Goal: Use online tool/utility: Utilize a website feature to perform a specific function

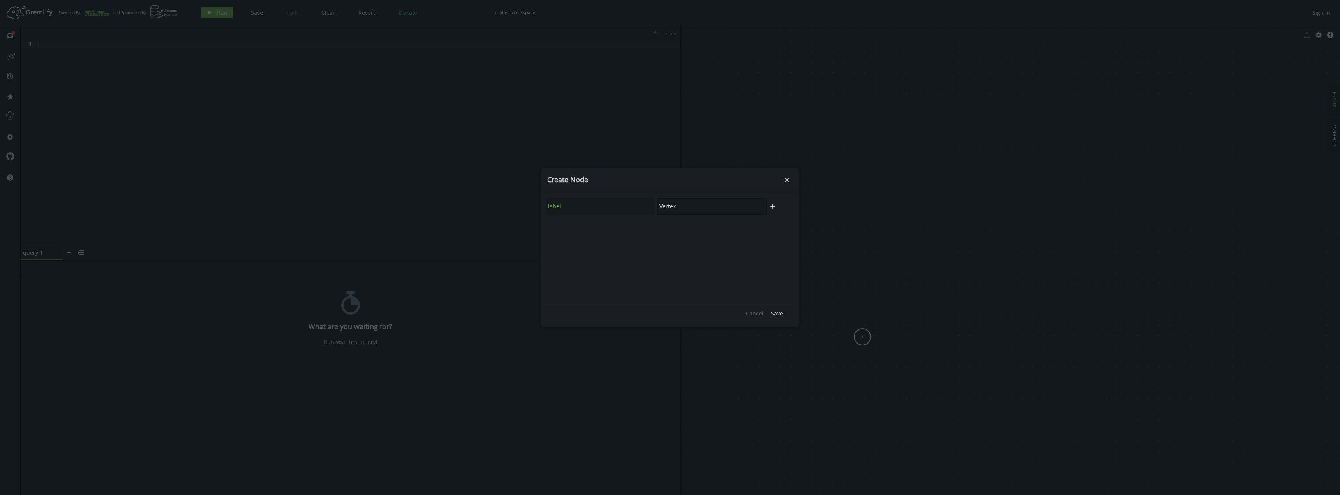
click at [690, 210] on input "Vertex" at bounding box center [711, 206] width 109 height 16
click at [649, 208] on div "label Vertex" at bounding box center [657, 206] width 222 height 17
type input "Agent"
click at [777, 315] on span "Save" at bounding box center [777, 313] width 12 height 7
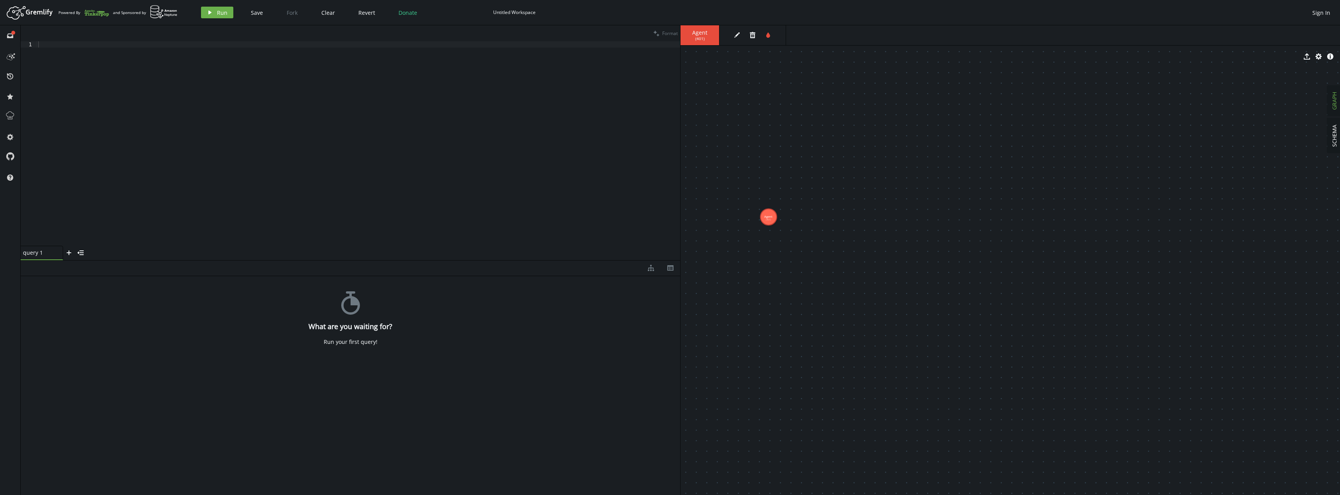
drag, startPoint x: 866, startPoint y: 340, endPoint x: 764, endPoint y: 205, distance: 169.4
click at [739, 36] on icon "edit" at bounding box center [737, 35] width 6 height 6
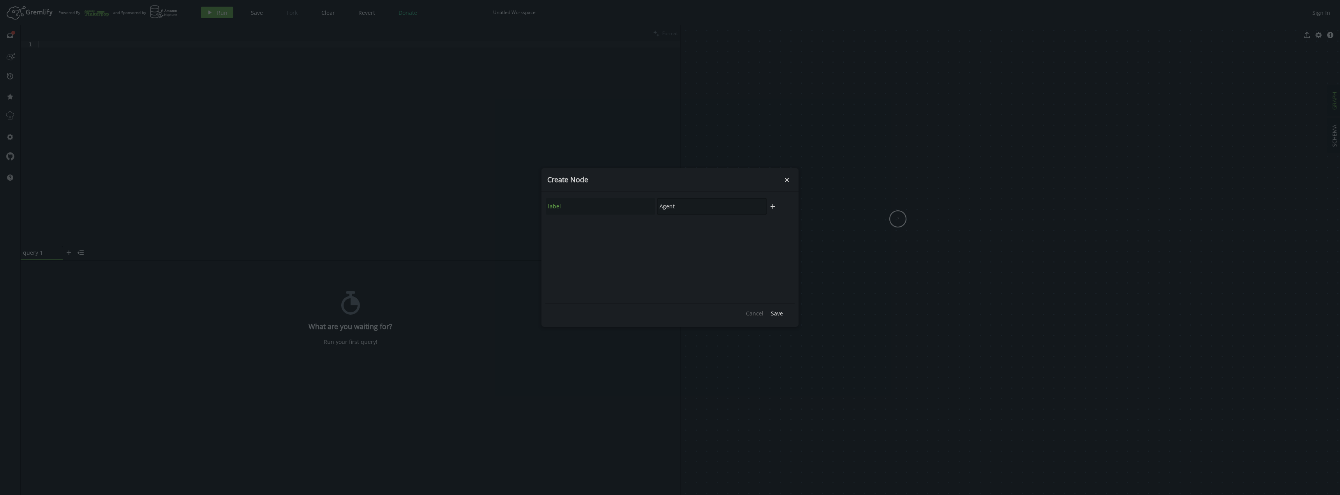
click at [608, 206] on div "label Agent" at bounding box center [657, 206] width 222 height 17
click at [772, 205] on icon "plus" at bounding box center [773, 206] width 6 height 6
click at [722, 227] on input "text" at bounding box center [711, 227] width 109 height 16
type input "a"
type input "id"
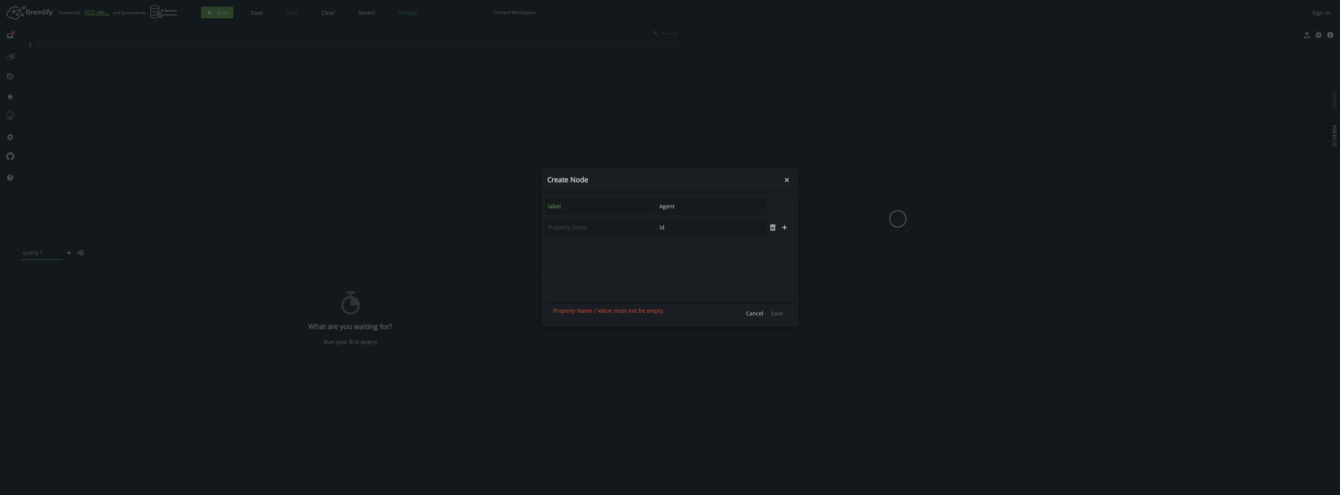
click at [609, 229] on input "text" at bounding box center [600, 227] width 109 height 16
type input "id"
click at [777, 314] on span "Save" at bounding box center [777, 313] width 12 height 7
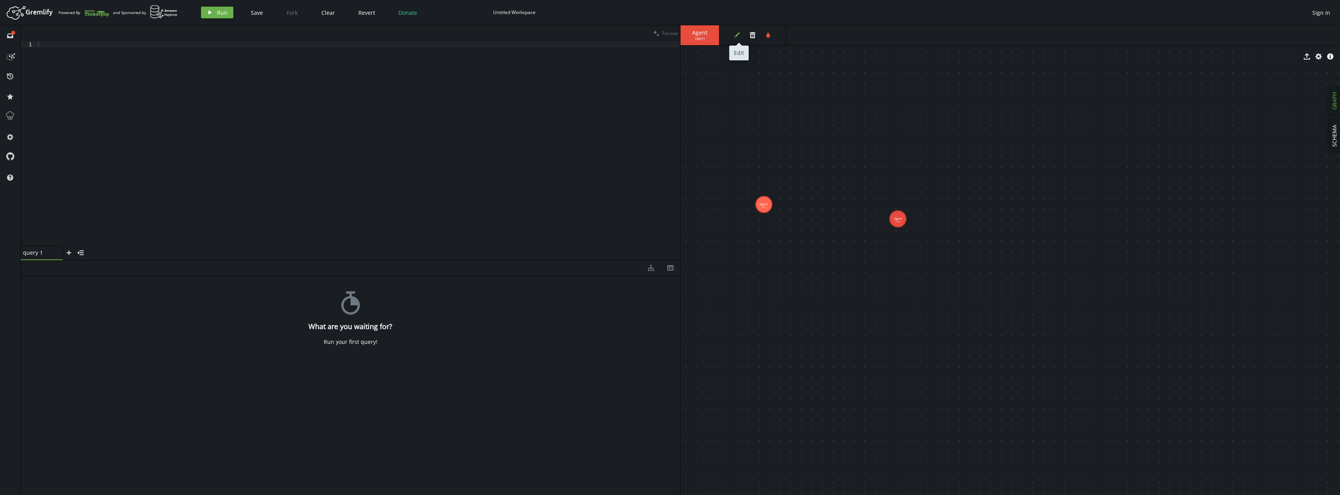
click at [739, 39] on button "edit" at bounding box center [737, 35] width 12 height 12
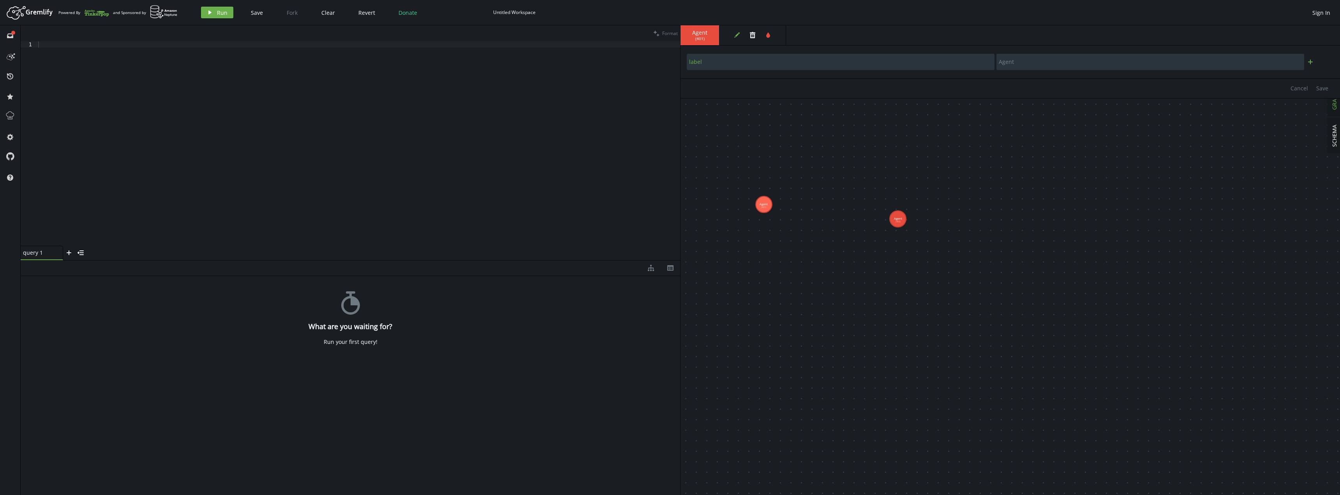
click at [1313, 64] on icon "plus" at bounding box center [1311, 62] width 6 height 6
click at [800, 81] on input "text" at bounding box center [841, 83] width 308 height 16
type input "id"
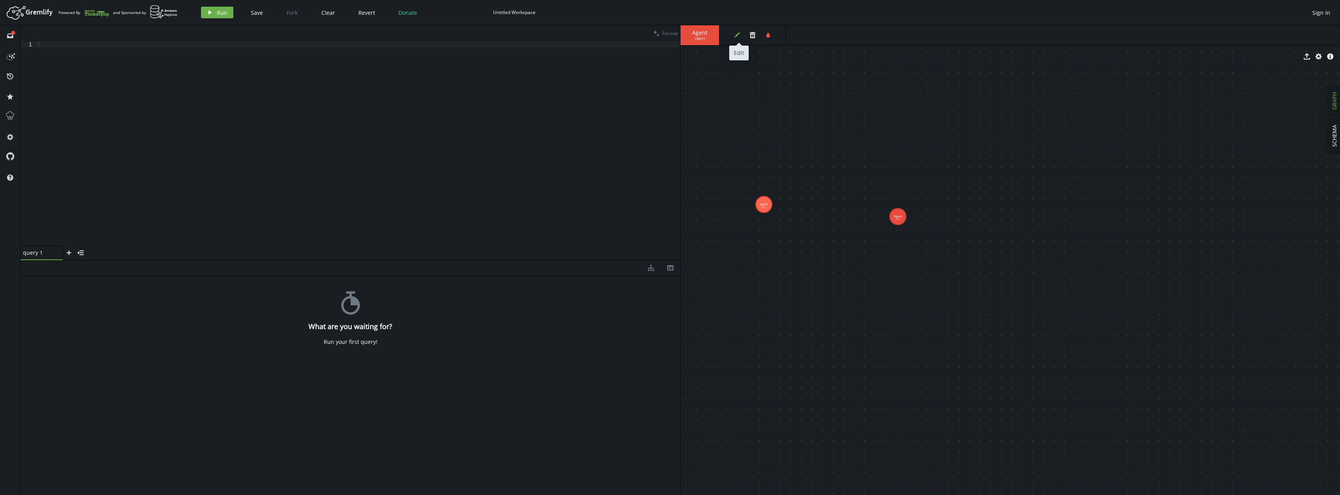
click at [735, 30] on button "edit" at bounding box center [737, 35] width 12 height 12
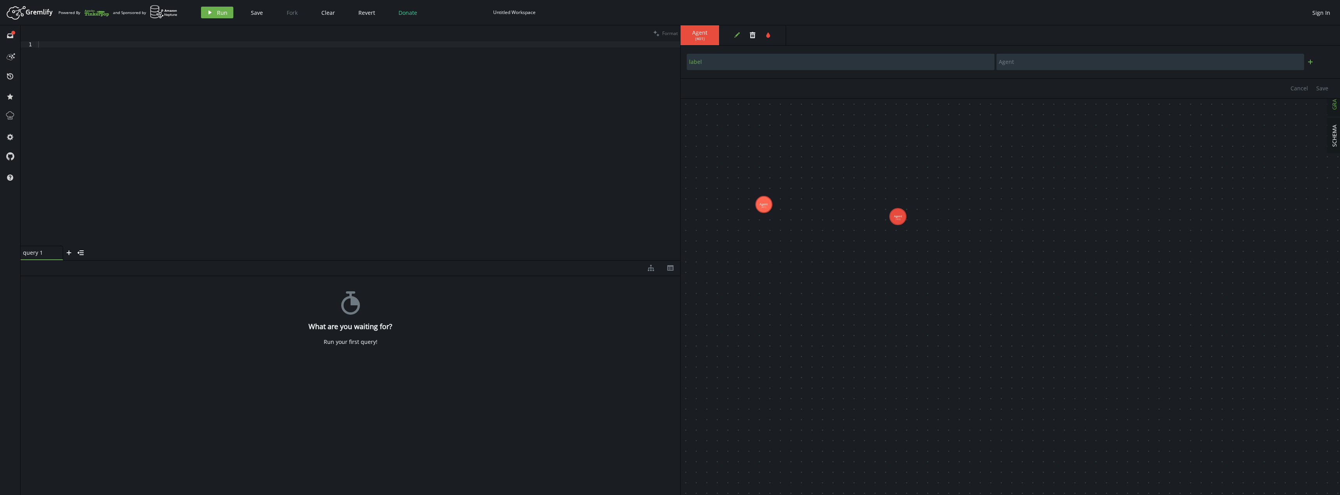
click at [1310, 62] on icon "plus" at bounding box center [1311, 62] width 6 height 6
click at [855, 78] on input "text" at bounding box center [841, 83] width 308 height 16
type input "id"
click at [1326, 107] on span "Save" at bounding box center [1323, 109] width 12 height 7
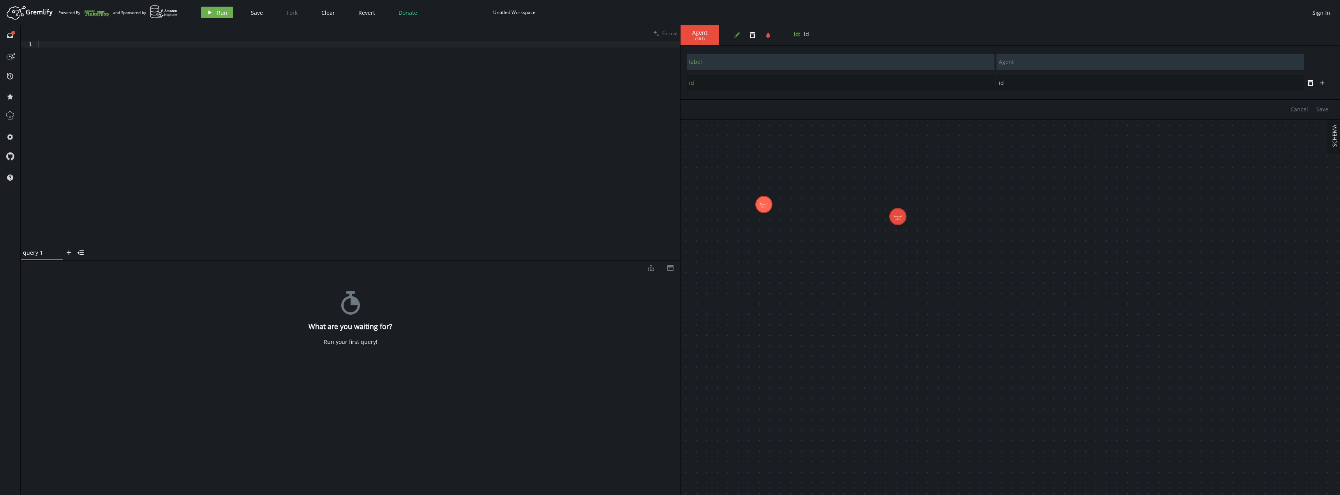
drag, startPoint x: 768, startPoint y: 209, endPoint x: 773, endPoint y: 204, distance: 7.2
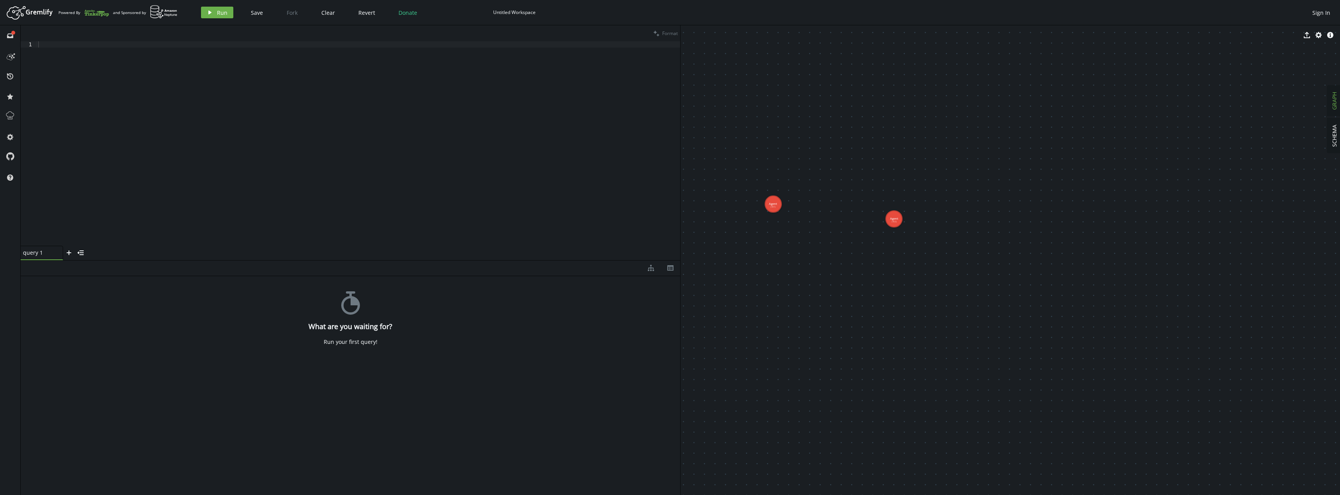
click at [65, 43] on div at bounding box center [359, 149] width 644 height 217
drag, startPoint x: 777, startPoint y: 205, endPoint x: 902, endPoint y: 221, distance: 125.7
click at [902, 221] on g "Agent (401) Agent (403)" at bounding box center [833, 211] width 137 height 31
click at [1340, 132] on button "SCHEMA" at bounding box center [1335, 135] width 14 height 35
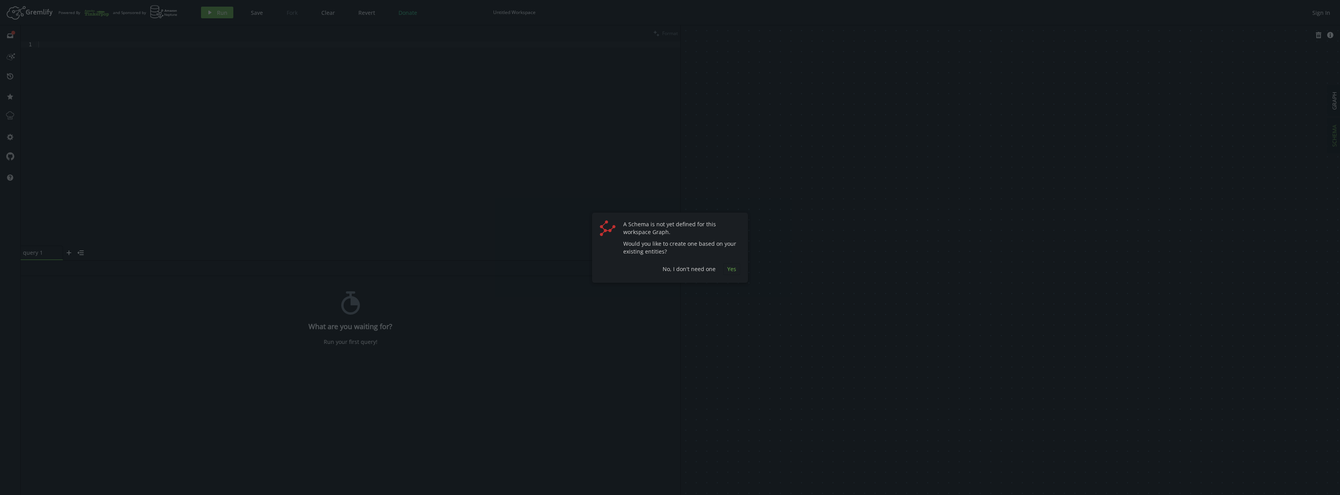
click at [734, 272] on span "Yes" at bounding box center [732, 268] width 9 height 7
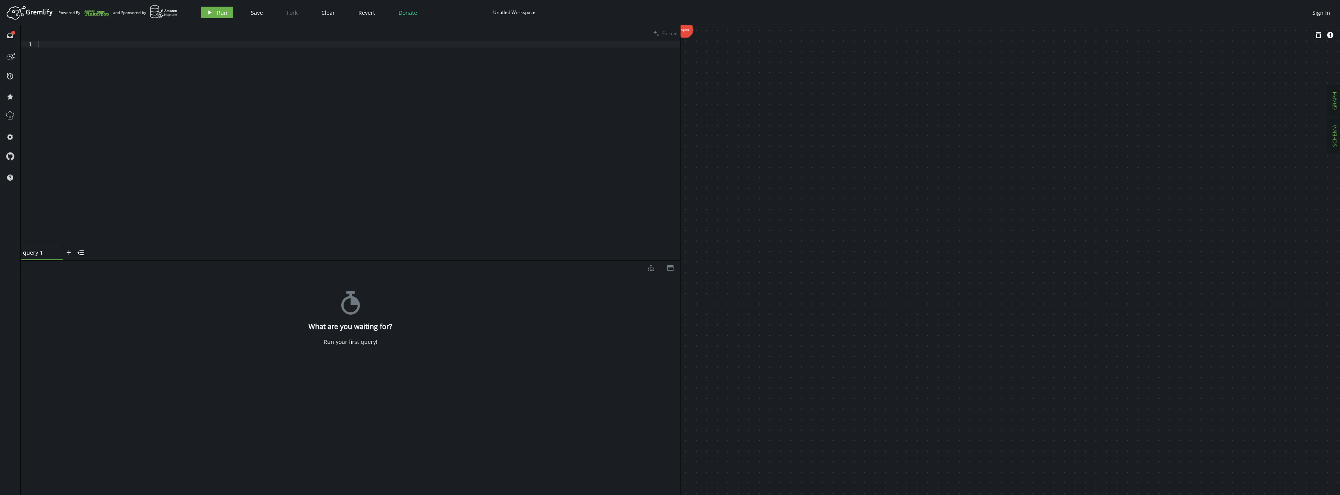
click at [1340, 100] on button "GRAPH" at bounding box center [1335, 101] width 14 height 30
drag, startPoint x: 887, startPoint y: 245, endPoint x: 1027, endPoint y: 247, distance: 140.3
click at [50, 44] on div at bounding box center [359, 149] width 644 height 217
click at [162, 13] on img at bounding box center [164, 12] width 28 height 14
click at [735, 39] on button "edit" at bounding box center [737, 35] width 12 height 12
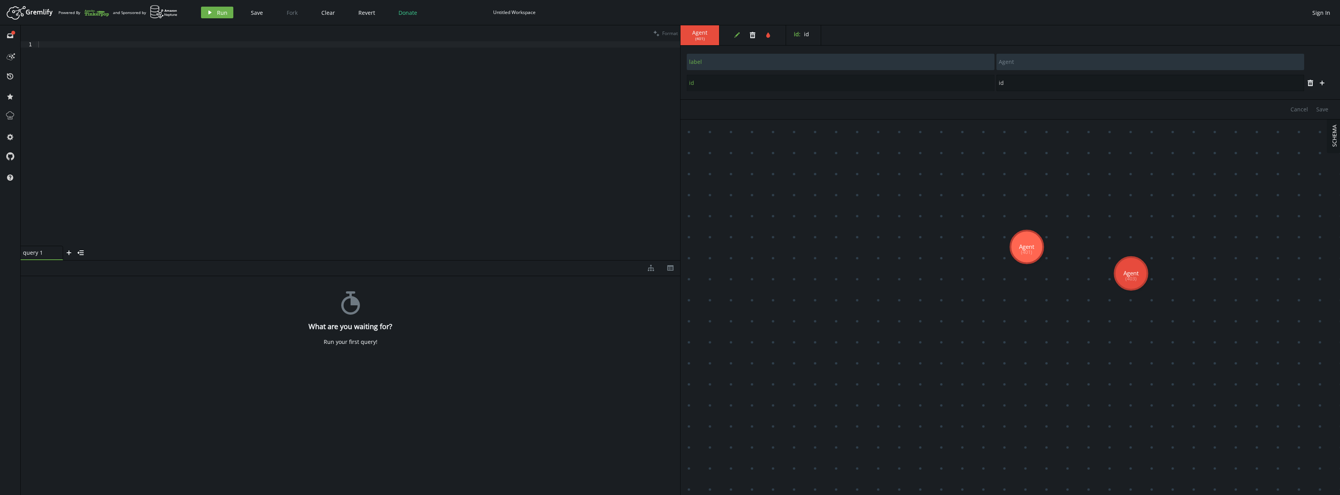
drag, startPoint x: 1018, startPoint y: 86, endPoint x: 948, endPoint y: 85, distance: 69.8
click at [953, 86] on div "id id" at bounding box center [996, 82] width 618 height 17
click at [1323, 109] on span "Save" at bounding box center [1323, 109] width 12 height 7
drag, startPoint x: 981, startPoint y: 85, endPoint x: 953, endPoint y: 85, distance: 28.1
click at [953, 85] on div "id id" at bounding box center [996, 82] width 618 height 17
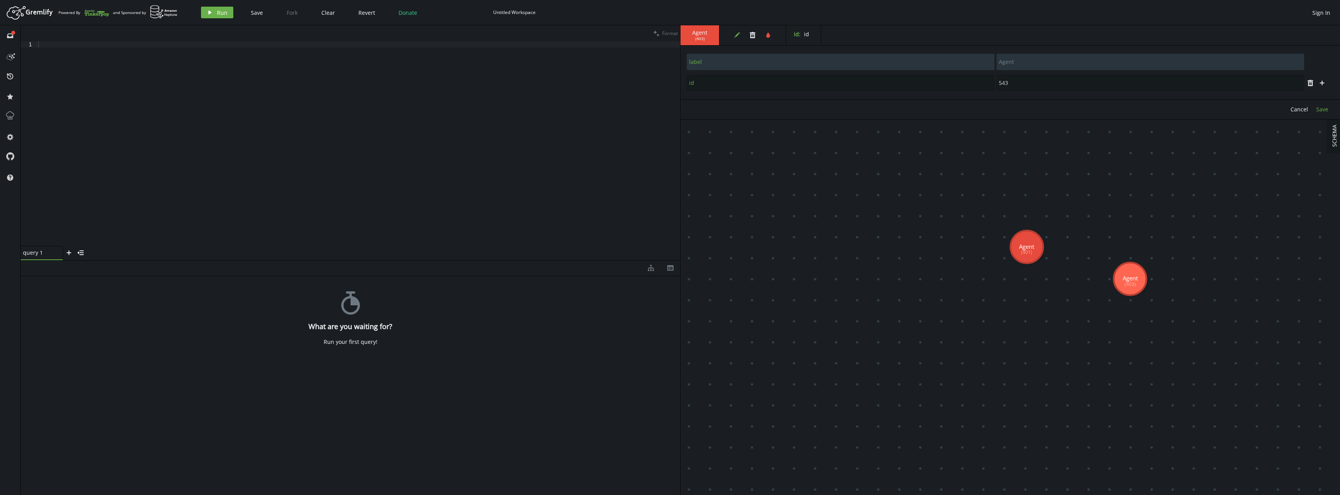
click at [1326, 109] on span "Save" at bounding box center [1323, 109] width 12 height 7
type input "543"
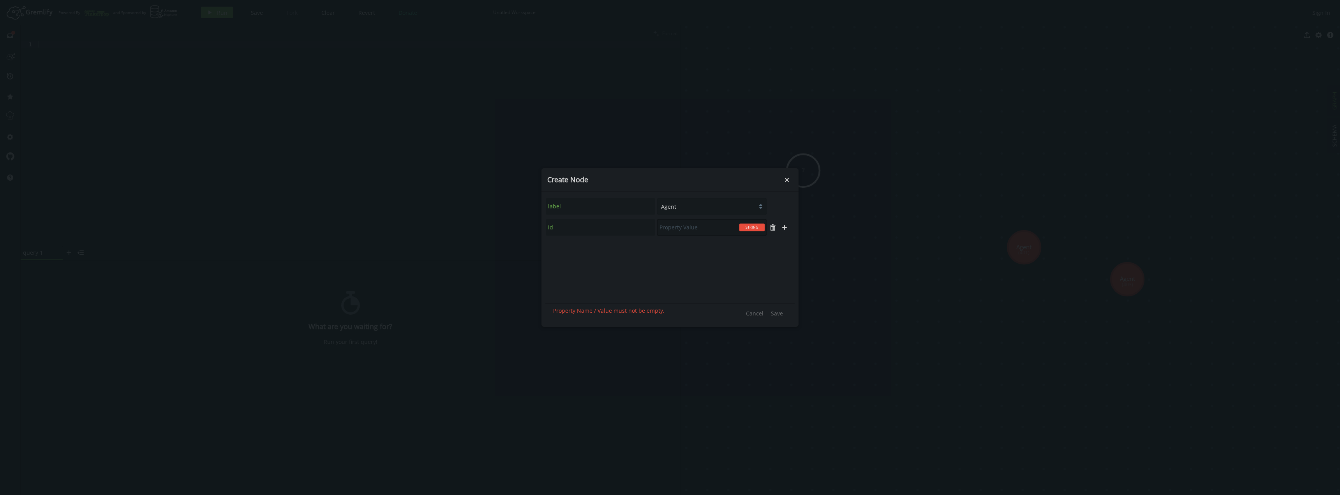
click at [691, 231] on input "text" at bounding box center [711, 227] width 109 height 16
type input "63423"
click at [780, 314] on span "Save" at bounding box center [777, 313] width 12 height 7
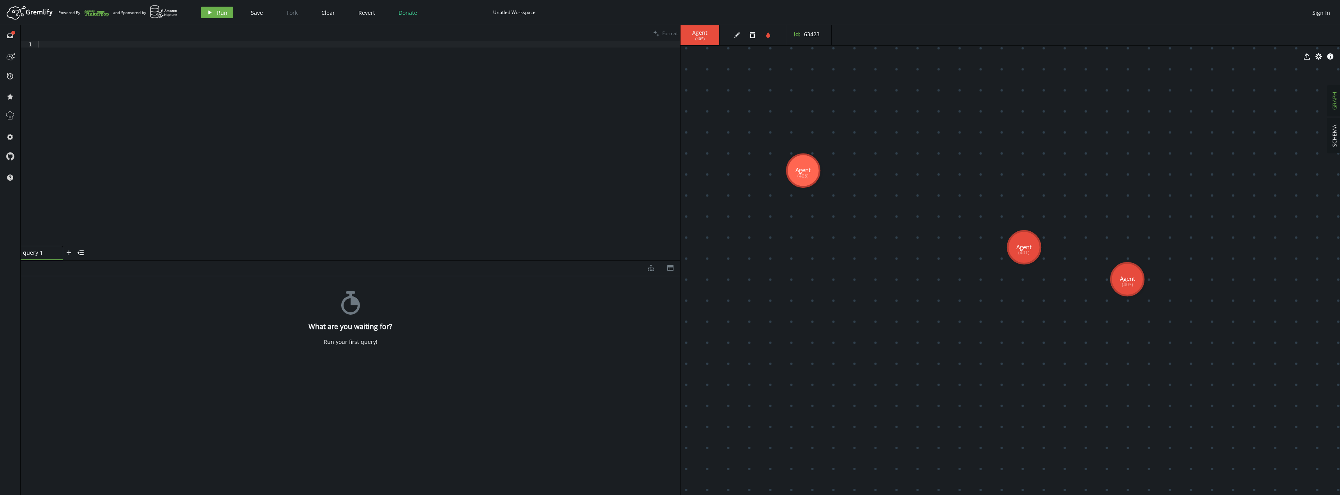
click at [62, 46] on div at bounding box center [359, 149] width 644 height 217
click at [187, 47] on div at bounding box center [359, 149] width 644 height 217
type textarea "a"
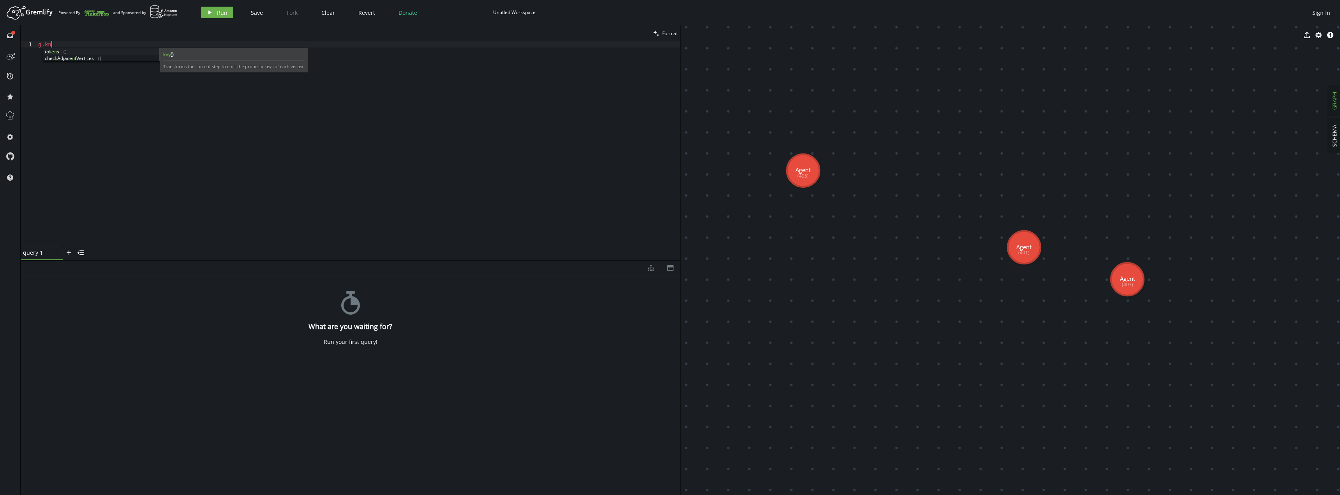
scroll to position [0, 12]
type textarea "g"
type textarea "g.addE('knows');"
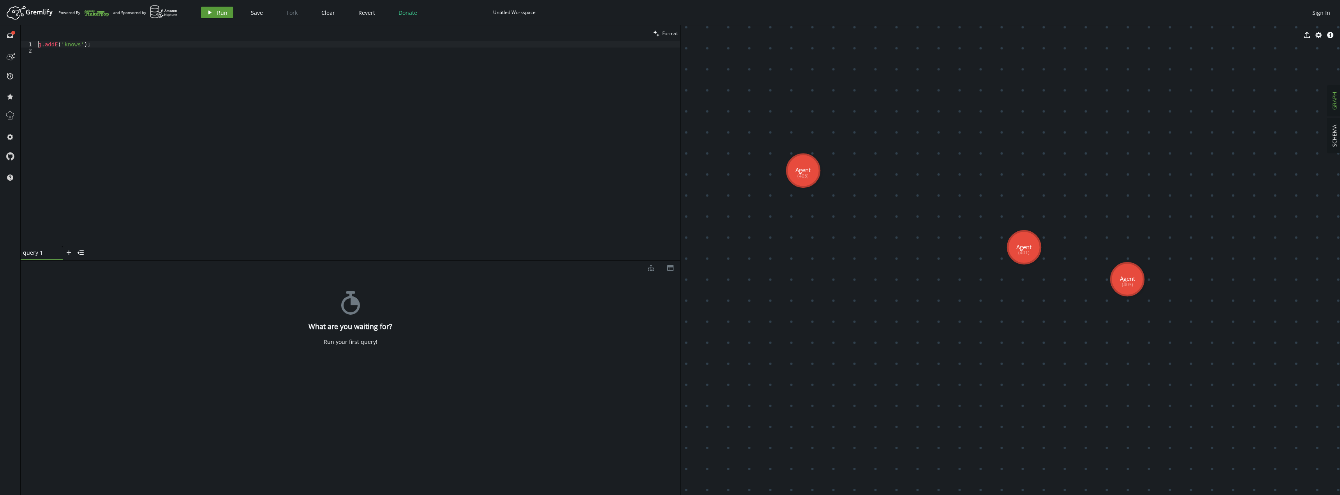
click at [219, 12] on span "Run" at bounding box center [222, 12] width 11 height 7
click at [106, 45] on div "g . addE ( 'knows' ) ;" at bounding box center [359, 149] width 644 height 217
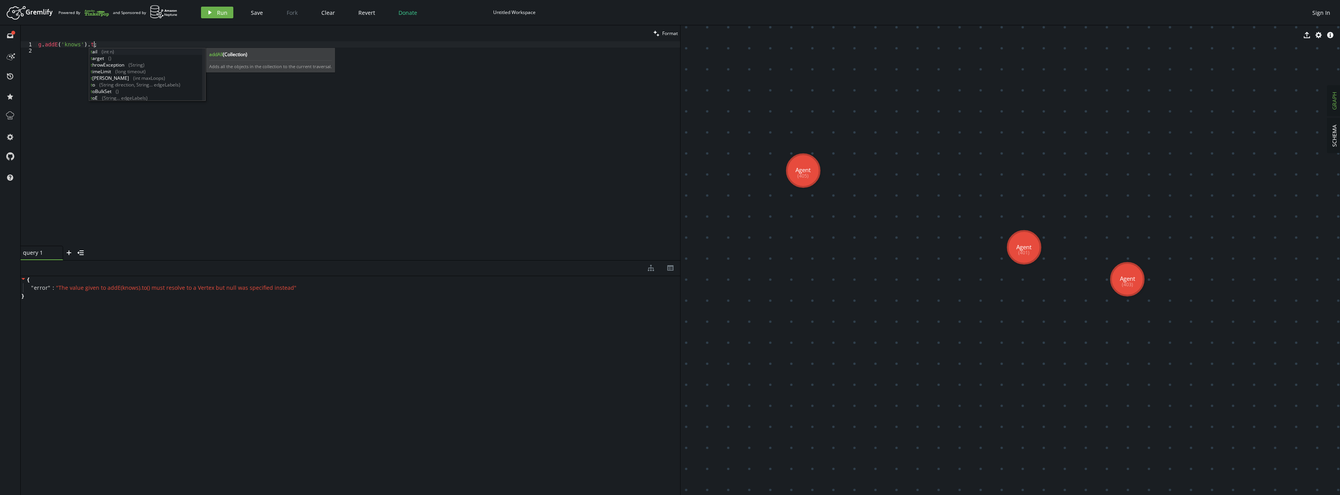
scroll to position [0, 59]
click at [216, 9] on button "play Run" at bounding box center [217, 13] width 32 height 12
click at [140, 47] on div "g . addE ( 'knows' ) . to ( 'out' , 'knows' ) ;" at bounding box center [359, 149] width 644 height 217
click at [140, 46] on div "g . addE ( 'knows' ) . to ( 'out' , 'knows' ) ;" at bounding box center [359, 149] width 644 height 217
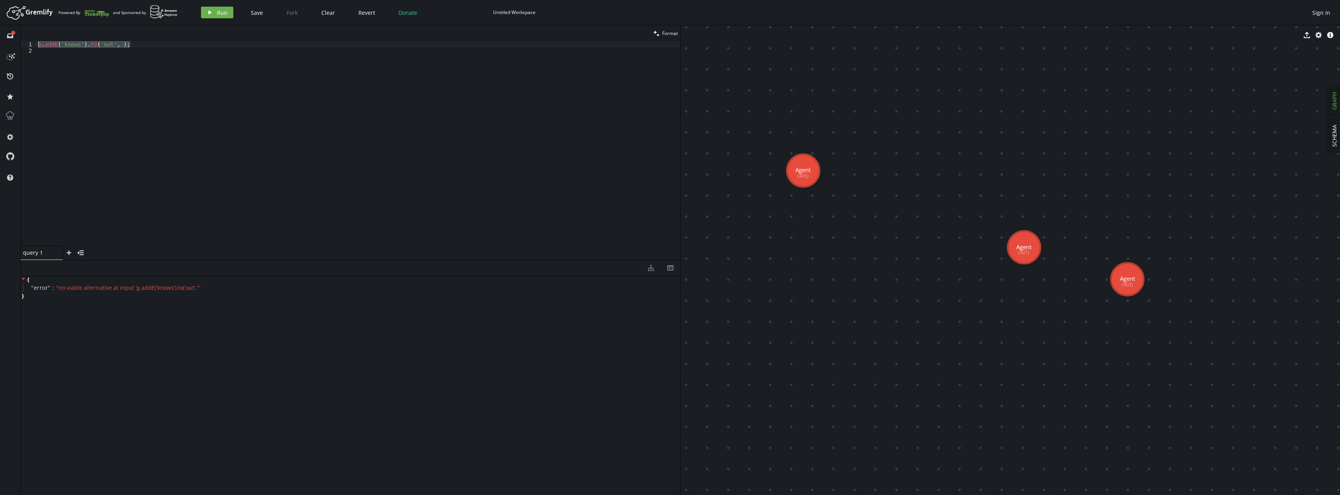
drag, startPoint x: 162, startPoint y: 45, endPoint x: 25, endPoint y: 42, distance: 136.8
click at [25, 42] on div "g.addE('knows').to('out', ); 1 2 g . addE ( 'knows' ) . to ( 'out' , ) ; XXXXXX…" at bounding box center [351, 143] width 660 height 205
paste textarea "V(v1).addE('knows').to(v2).property('weight',0.75).iterate()"
type textarea "g.V(v1).addE('knows').to(v2).property('weight',0.75).iterate()"
click at [735, 36] on icon "edit" at bounding box center [737, 35] width 6 height 6
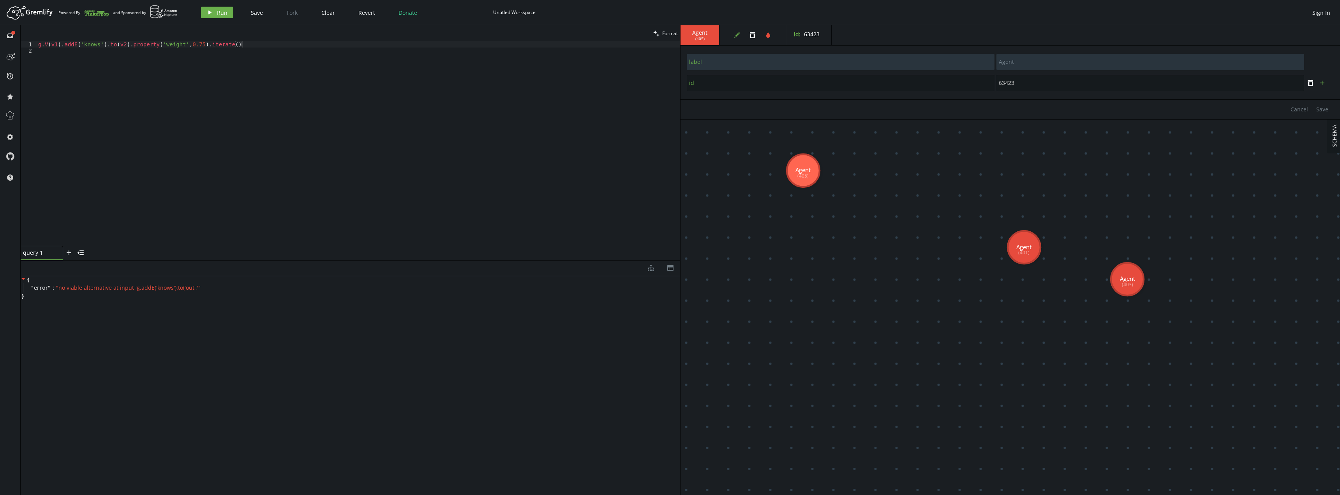
click at [1322, 85] on icon "plus" at bounding box center [1322, 83] width 6 height 6
click at [756, 103] on input "text" at bounding box center [841, 104] width 308 height 16
type input "name"
type input "m"
type input "[PERSON_NAME]"
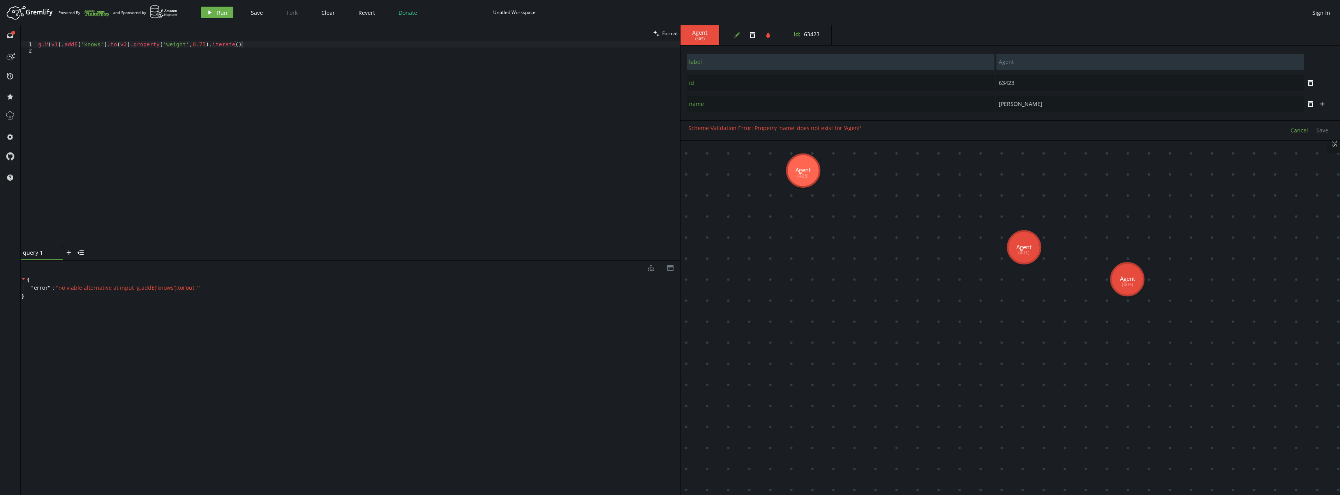
click at [1306, 132] on span "Cancel" at bounding box center [1300, 130] width 18 height 7
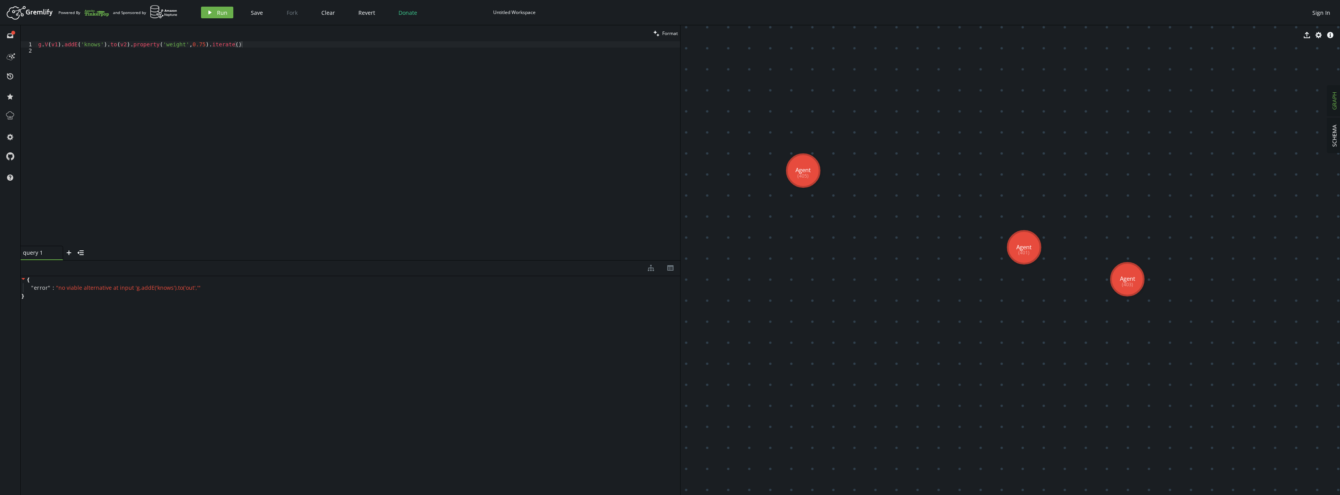
click at [1334, 105] on span "GRAPH" at bounding box center [1334, 101] width 7 height 18
click at [1339, 134] on button "SCHEMA" at bounding box center [1335, 135] width 14 height 35
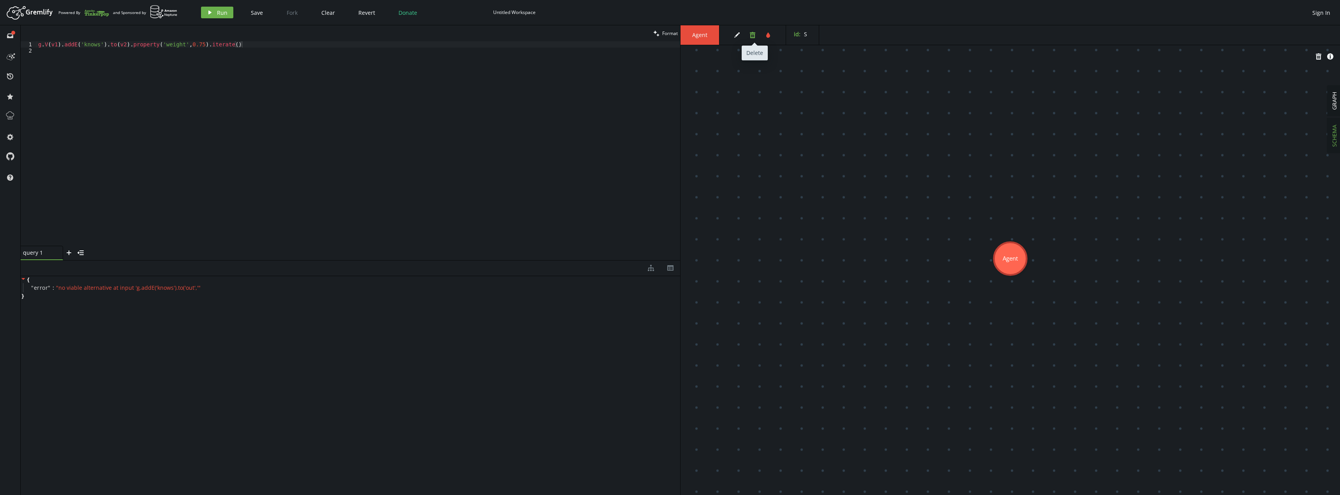
click at [753, 37] on icon "button" at bounding box center [752, 35] width 5 height 6
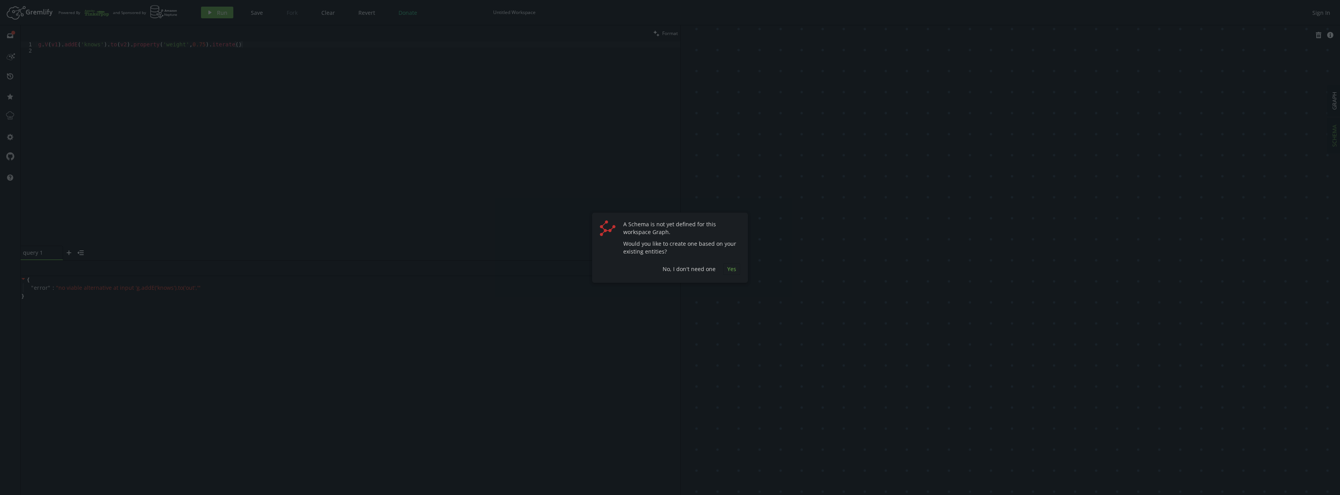
click at [737, 270] on button "Yes" at bounding box center [732, 269] width 17 height 12
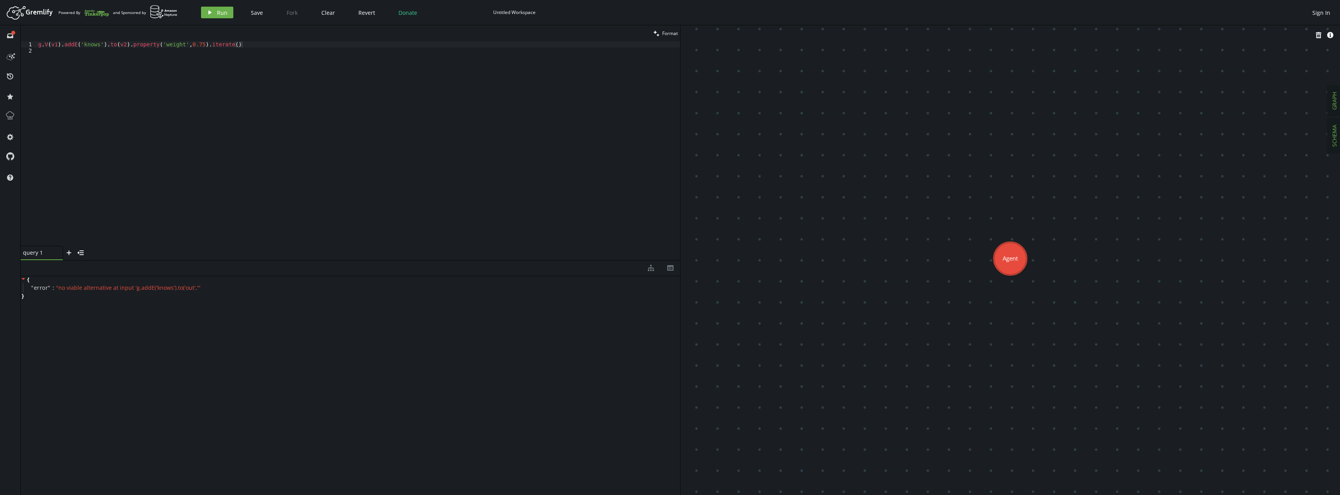
click at [1338, 101] on span "GRAPH" at bounding box center [1334, 101] width 7 height 18
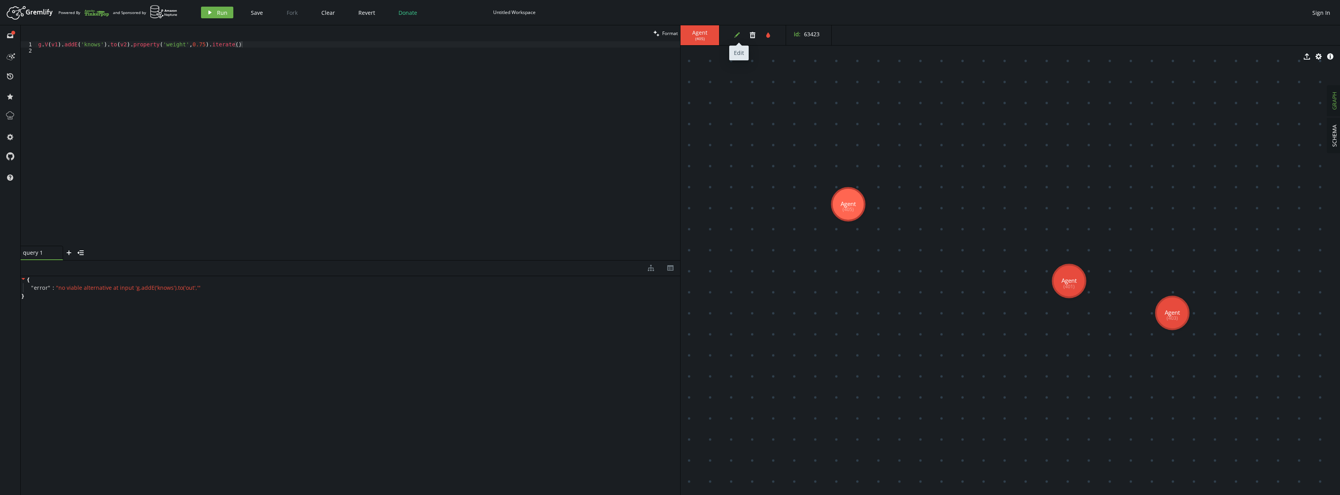
click at [741, 37] on button "edit" at bounding box center [737, 35] width 12 height 12
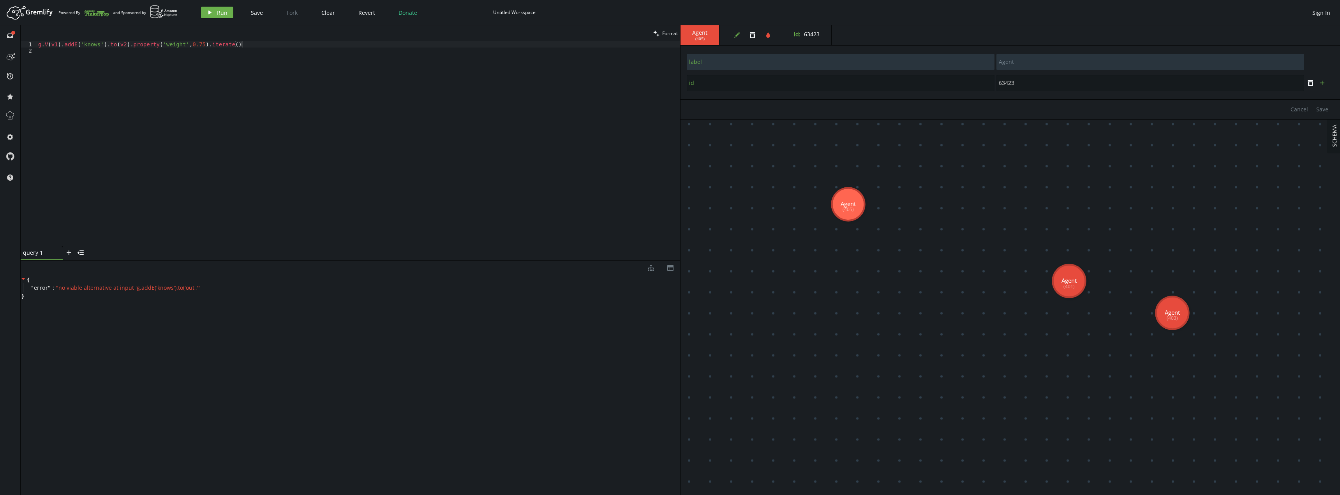
click at [1328, 85] on button "plus" at bounding box center [1323, 83] width 12 height 12
click at [833, 106] on input "text" at bounding box center [841, 104] width 308 height 16
type input "name"
type input "[PERSON_NAME]"
click at [1300, 133] on span "Cancel" at bounding box center [1300, 130] width 18 height 7
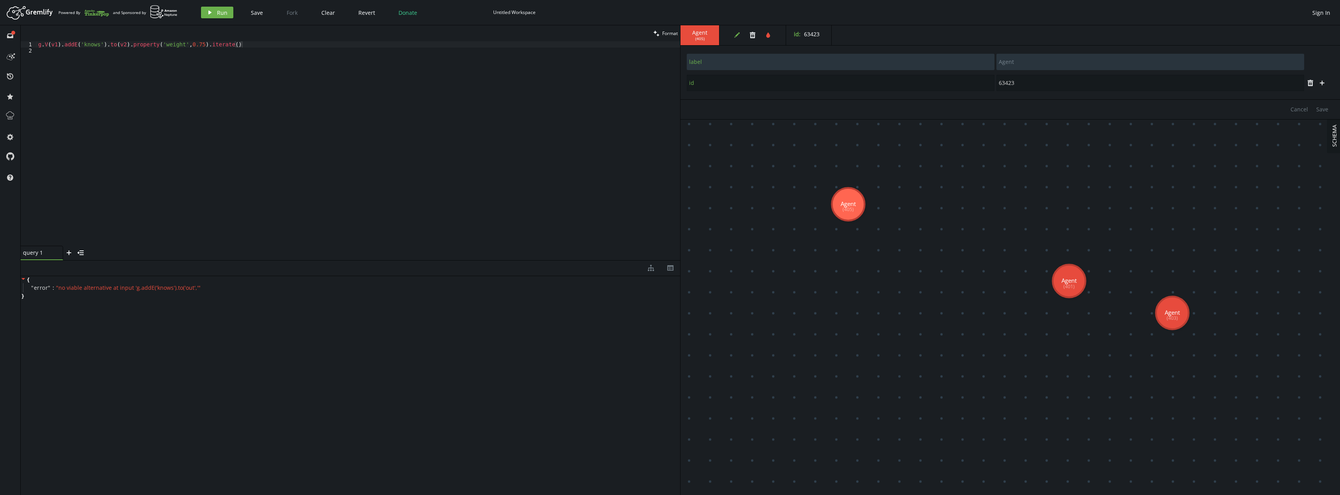
click at [1338, 134] on span "SCHEMA" at bounding box center [1334, 136] width 7 height 22
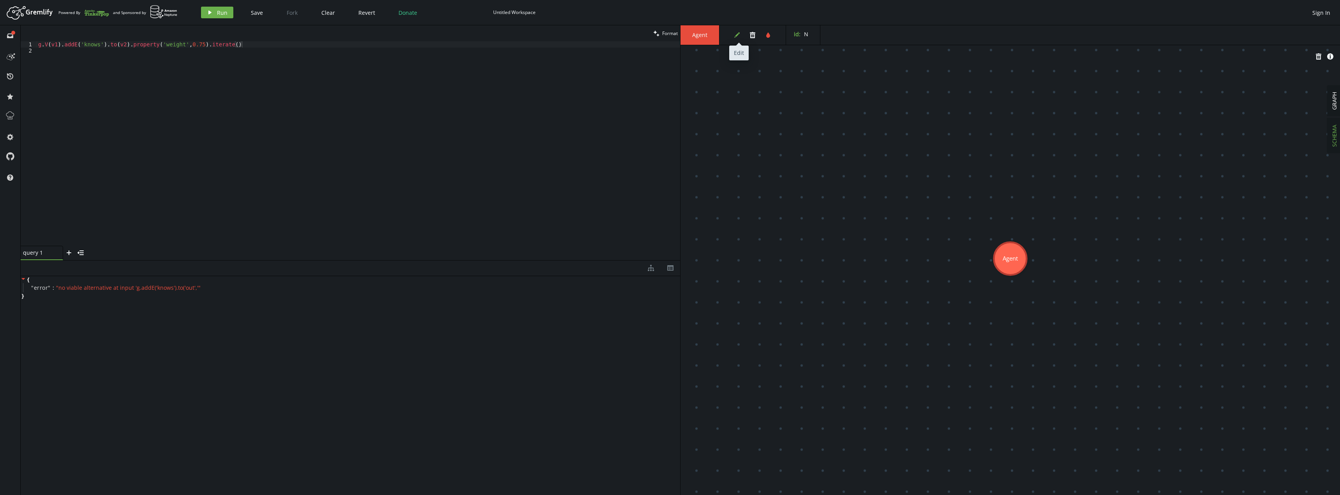
click at [737, 34] on icon "button" at bounding box center [737, 34] width 5 height 5
select select "NUMBER"
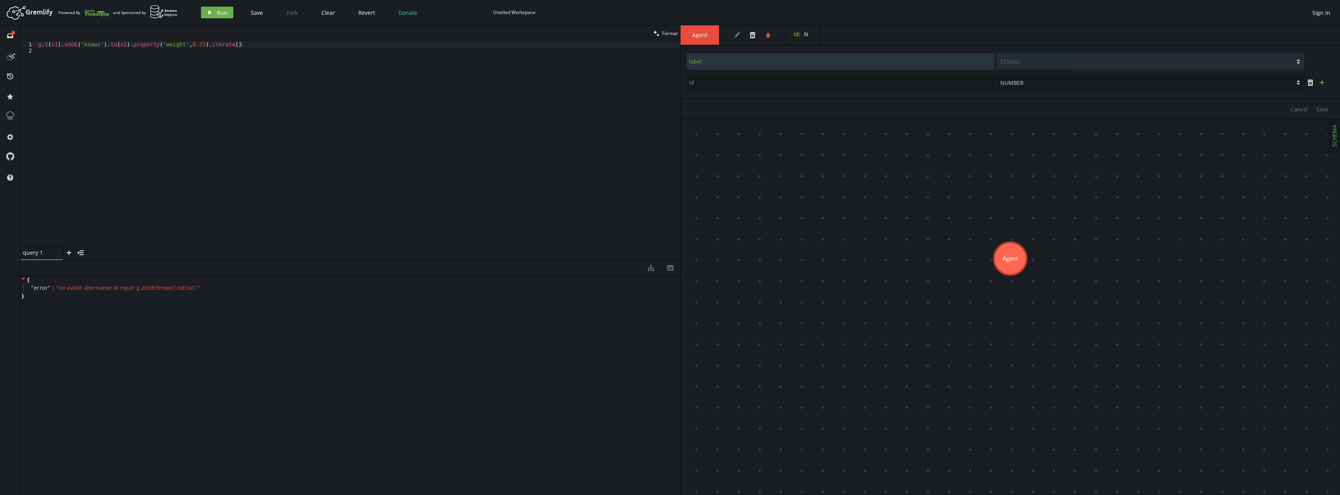
drag, startPoint x: 1321, startPoint y: 85, endPoint x: 1267, endPoint y: 92, distance: 53.8
click at [1320, 85] on icon "plus" at bounding box center [1322, 82] width 6 height 6
click at [797, 101] on input "text" at bounding box center [841, 103] width 308 height 16
type input "a"
type input "name"
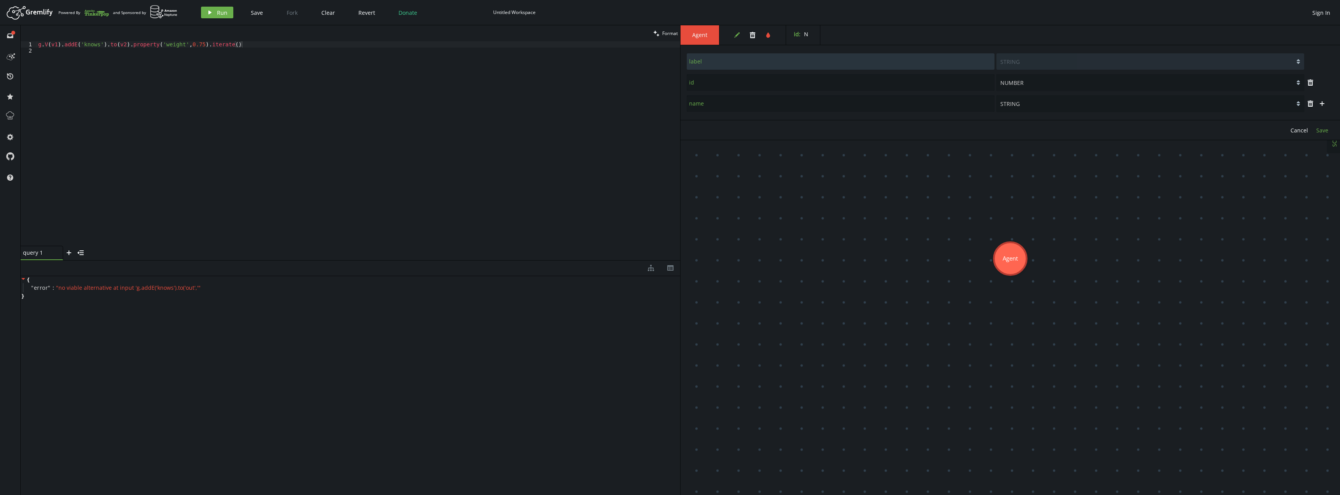
click at [1329, 133] on button "Save" at bounding box center [1323, 130] width 20 height 12
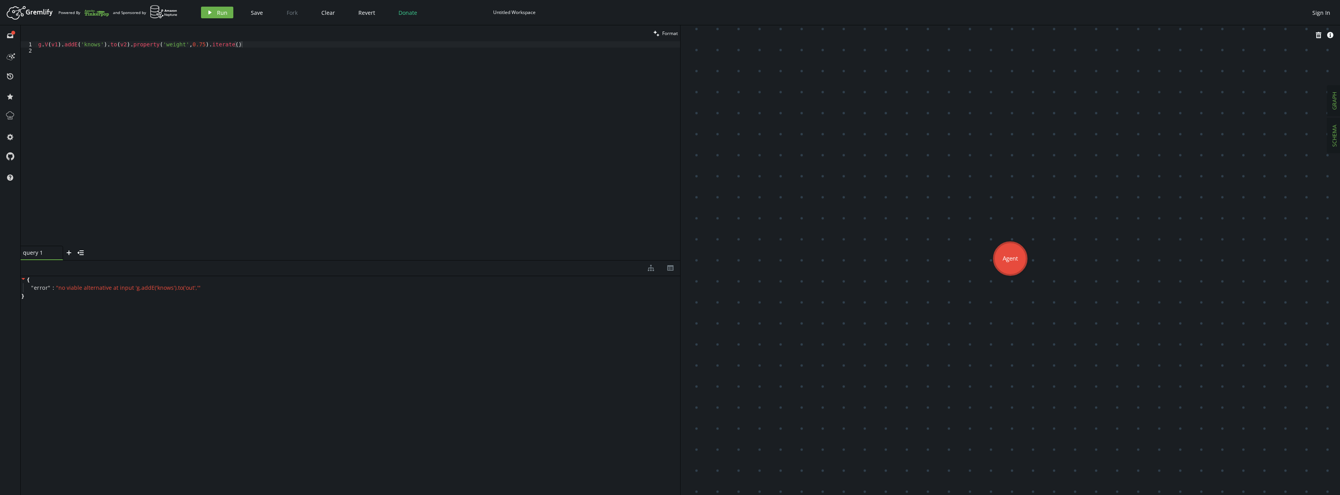
click at [1335, 102] on span "GRAPH" at bounding box center [1334, 101] width 7 height 18
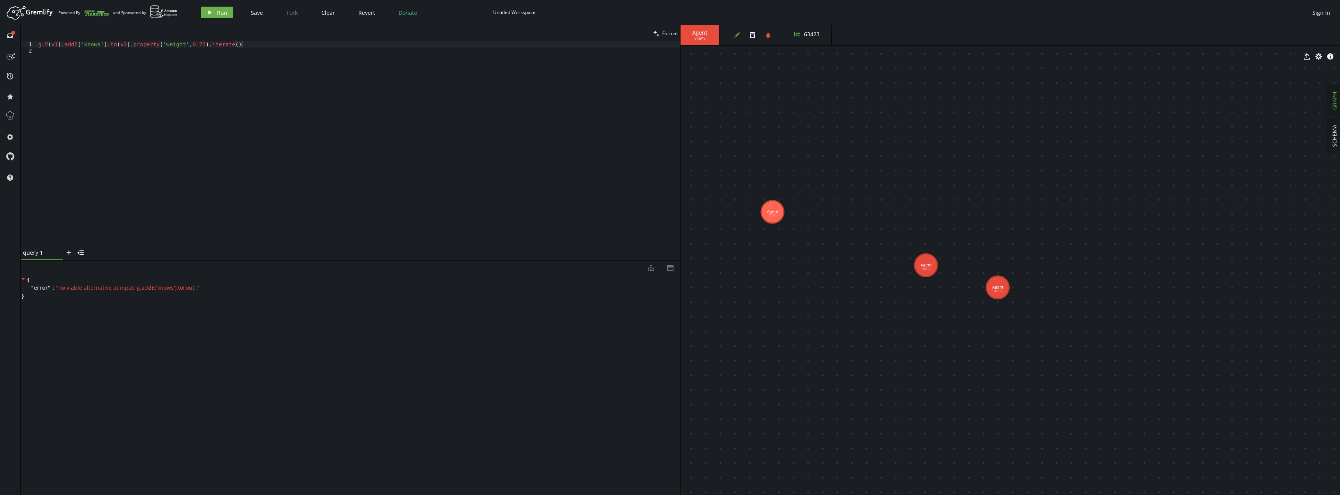
click at [735, 35] on icon "edit" at bounding box center [737, 35] width 6 height 6
click at [1327, 85] on button "plus" at bounding box center [1323, 83] width 12 height 12
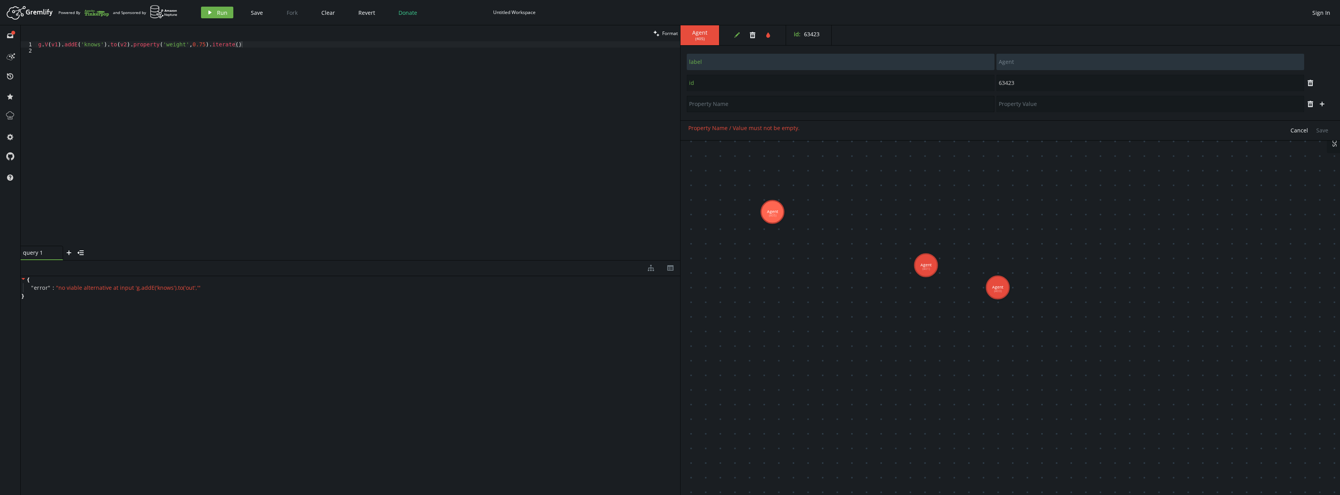
click at [812, 101] on input "text" at bounding box center [841, 104] width 308 height 16
type input "name"
type input "[PERSON_NAME]"
click at [1322, 127] on span "Save" at bounding box center [1323, 130] width 12 height 7
type input "123"
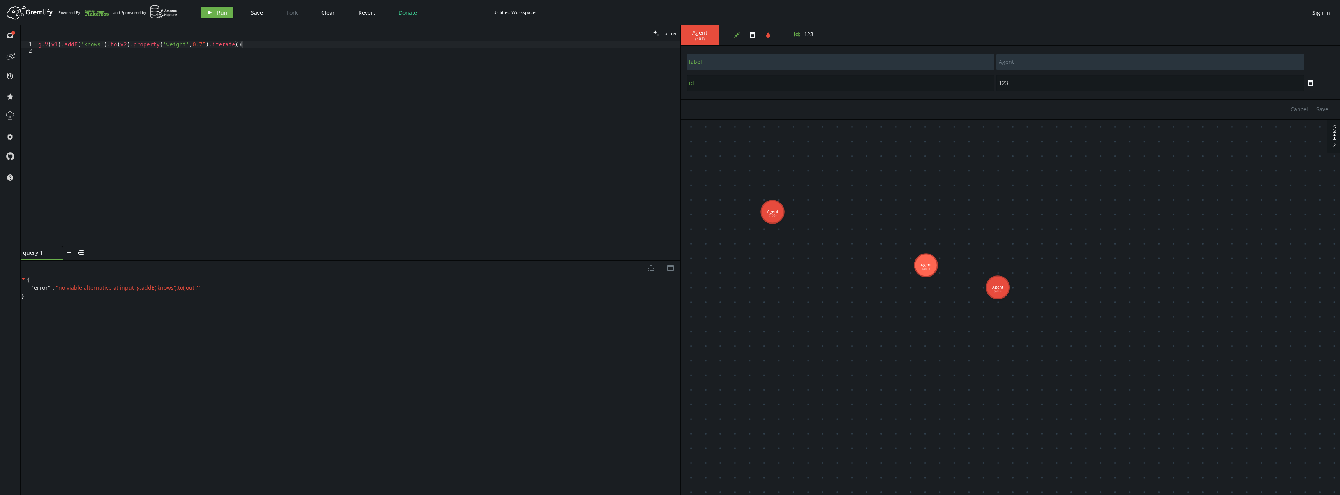
click at [1327, 83] on button "plus" at bounding box center [1323, 83] width 12 height 12
click at [867, 107] on input "text" at bounding box center [841, 104] width 308 height 16
type input "name"
type input "[PERSON_NAME]"
click at [1323, 130] on span "Save" at bounding box center [1323, 130] width 12 height 7
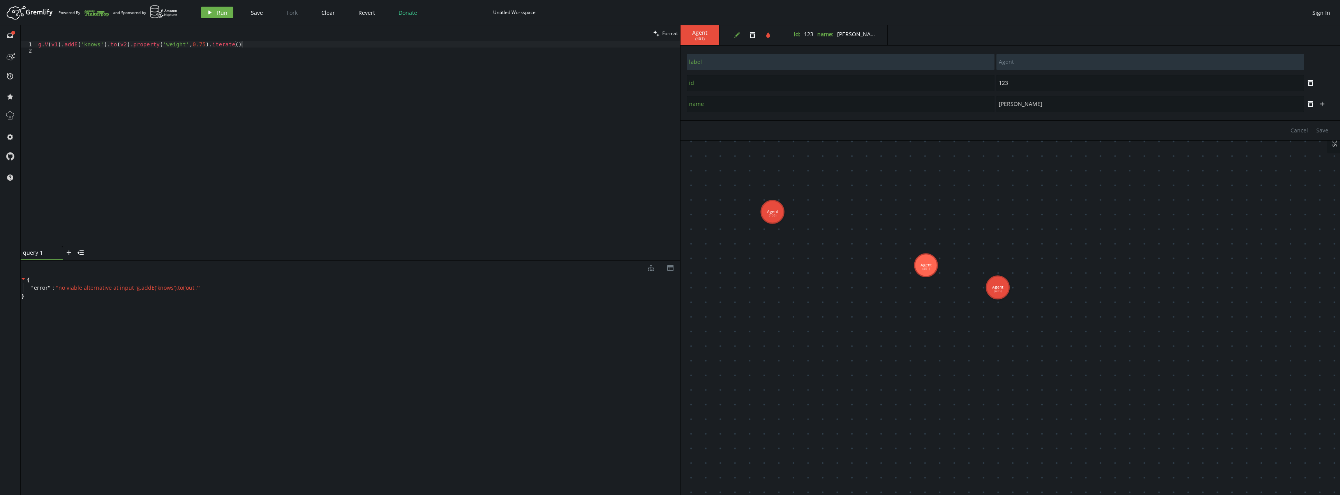
type input "543"
drag, startPoint x: 1324, startPoint y: 86, endPoint x: 1231, endPoint y: 92, distance: 94.1
click at [1319, 86] on icon "plus" at bounding box center [1322, 83] width 6 height 6
click at [798, 100] on input "text" at bounding box center [841, 104] width 308 height 16
type input "name"
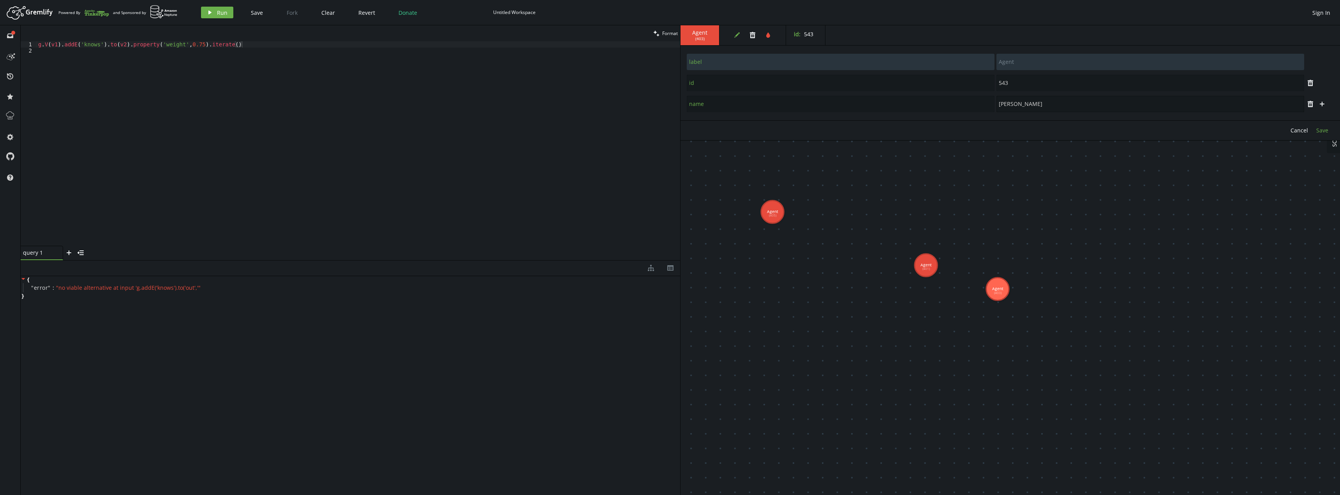
type input "[PERSON_NAME]"
click at [1327, 131] on span "Save" at bounding box center [1323, 130] width 12 height 7
drag, startPoint x: 1187, startPoint y: 167, endPoint x: 1178, endPoint y: 171, distance: 9.8
click at [137, 86] on div "g . V ( v1 ) . addE ( 'knows' ) . to ( v2 ) . property ( 'weight' , 0.75 ) . it…" at bounding box center [359, 149] width 644 height 217
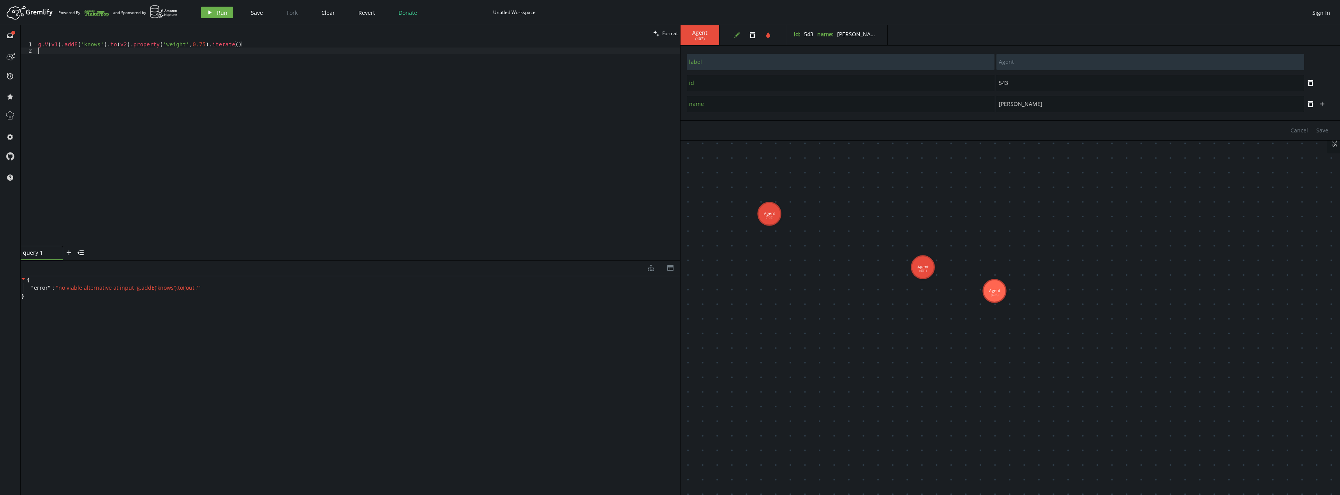
scroll to position [0, 0]
drag, startPoint x: 58, startPoint y: 46, endPoint x: 100, endPoint y: 108, distance: 75.2
click at [58, 48] on div "g . V ( v1 ) . addE ( 'knows' ) . to ( v2 ) . property ( 'weight' , 0.75 ) . it…" at bounding box center [359, 149] width 644 height 217
click at [217, 13] on span "Run" at bounding box center [222, 12] width 11 height 7
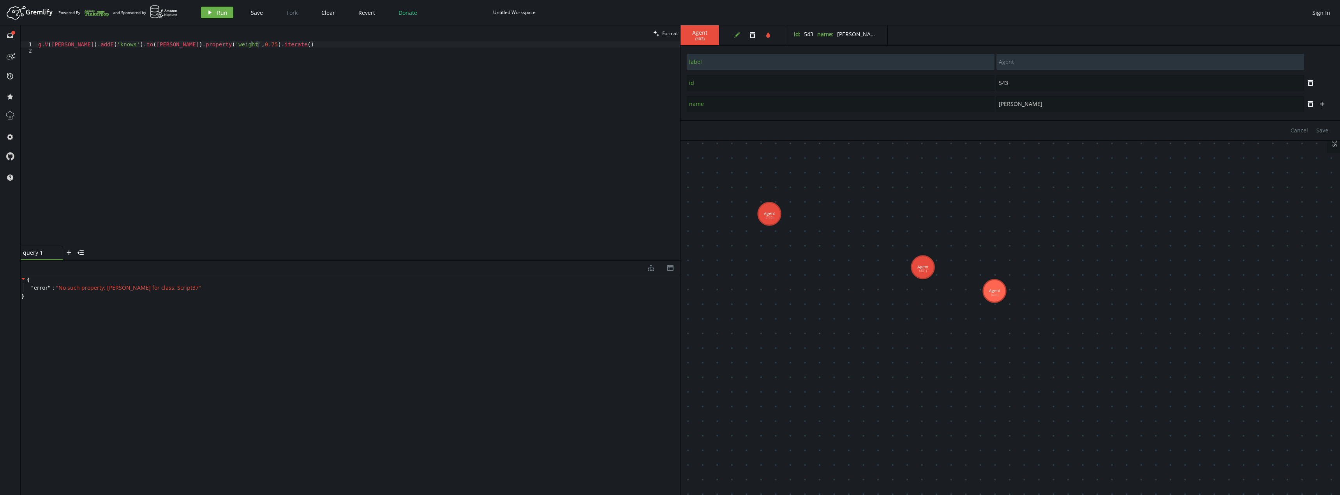
click at [51, 45] on div "g . V ( alex ) . addE ( 'knows' ) . to ( [PERSON_NAME] ) . property ( 'weight' …" at bounding box center [359, 149] width 644 height 217
click at [215, 14] on button "play Run" at bounding box center [217, 13] width 32 height 12
drag, startPoint x: 274, startPoint y: 44, endPoint x: 0, endPoint y: 45, distance: 273.9
click at [0, 45] on div "full-circle inbox history star cog help clean Format g.V('alex').addE('knows').…" at bounding box center [670, 260] width 1340 height 470
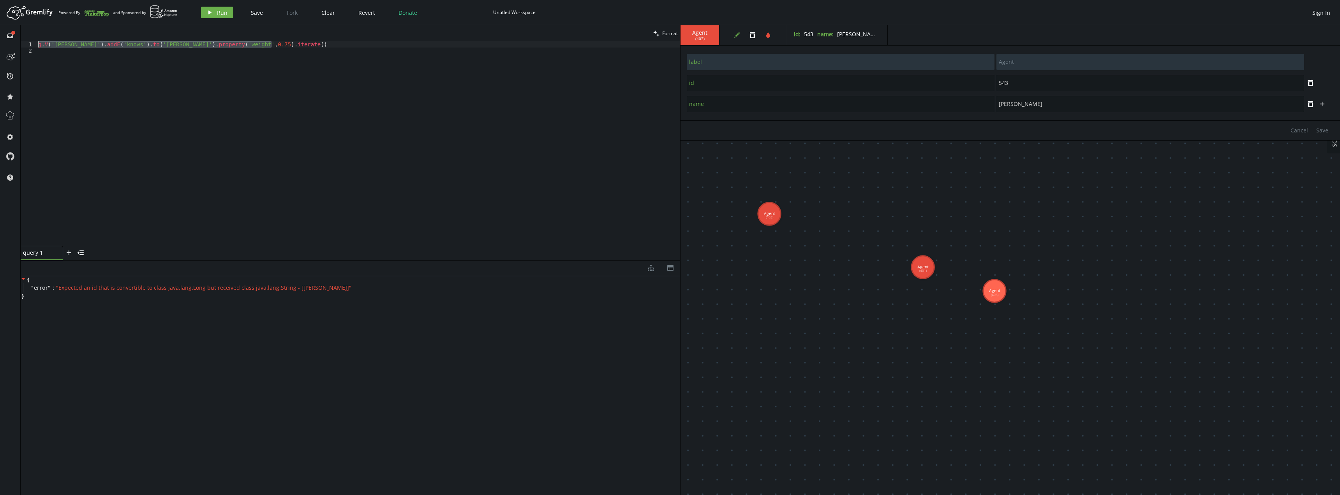
paste textarea "v1).addE('knows').to(v2"
click at [221, 14] on span "Run" at bounding box center [222, 12] width 11 height 7
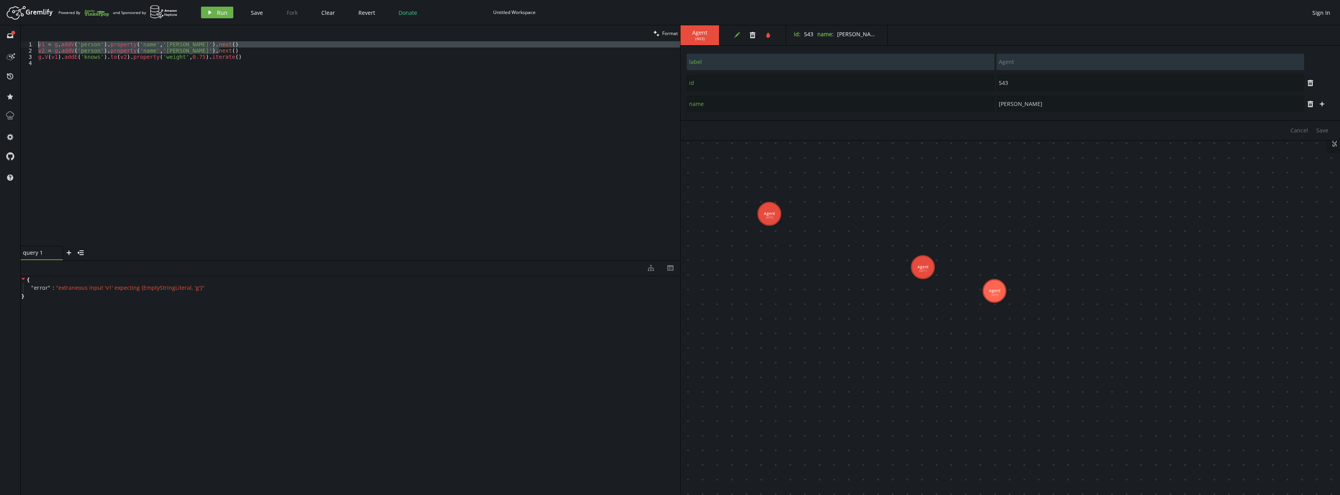
drag, startPoint x: 224, startPoint y: 50, endPoint x: 30, endPoint y: 41, distance: 193.9
click at [30, 41] on div "clean Format v2 = g.addV('person').property('name','[PERSON_NAME]').next() 1 2 …" at bounding box center [351, 142] width 660 height 235
type textarea "v1 = g.addV('person').property('name','[PERSON_NAME]').next() v2 = g.addV('pers…"
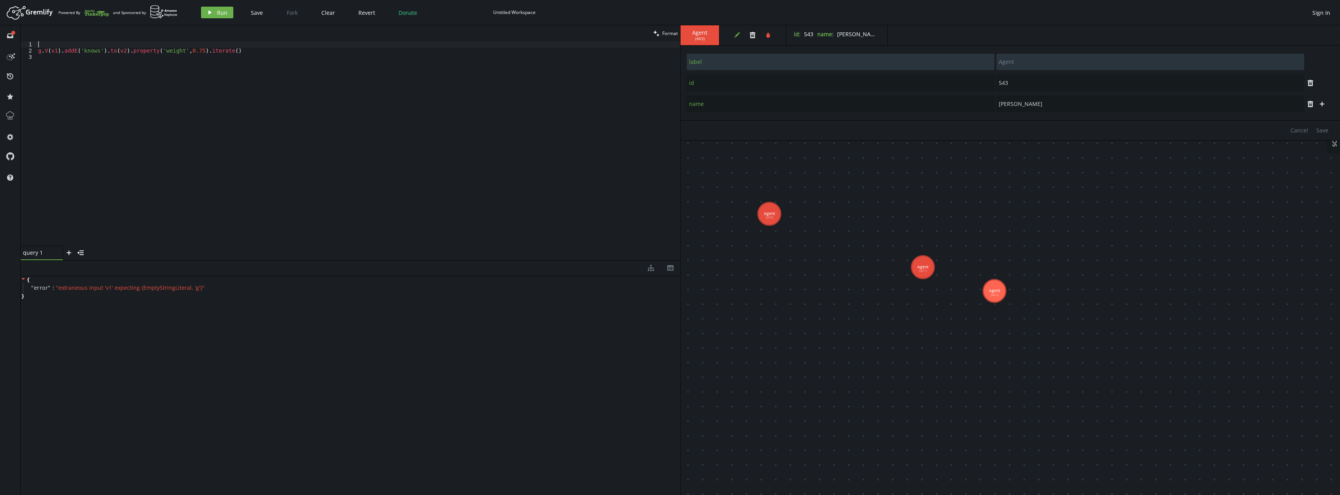
type textarea "g.V(v1).addE('knows').to(v2).property('weight',0.75).iterate()"
click at [227, 16] on button "play Run" at bounding box center [217, 13] width 32 height 12
click at [270, 108] on div "g . V ( v1 ) . addE ( 'knows' ) . to ( v2 ) . property ( 'weight' , 0.75 ) . it…" at bounding box center [359, 149] width 644 height 217
drag, startPoint x: 268, startPoint y: 44, endPoint x: 2, endPoint y: 46, distance: 266.9
click at [2, 46] on div "full-circle inbox history star cog help clean Format 1 2 g . V ( v1 ) . addE ( …" at bounding box center [670, 260] width 1340 height 470
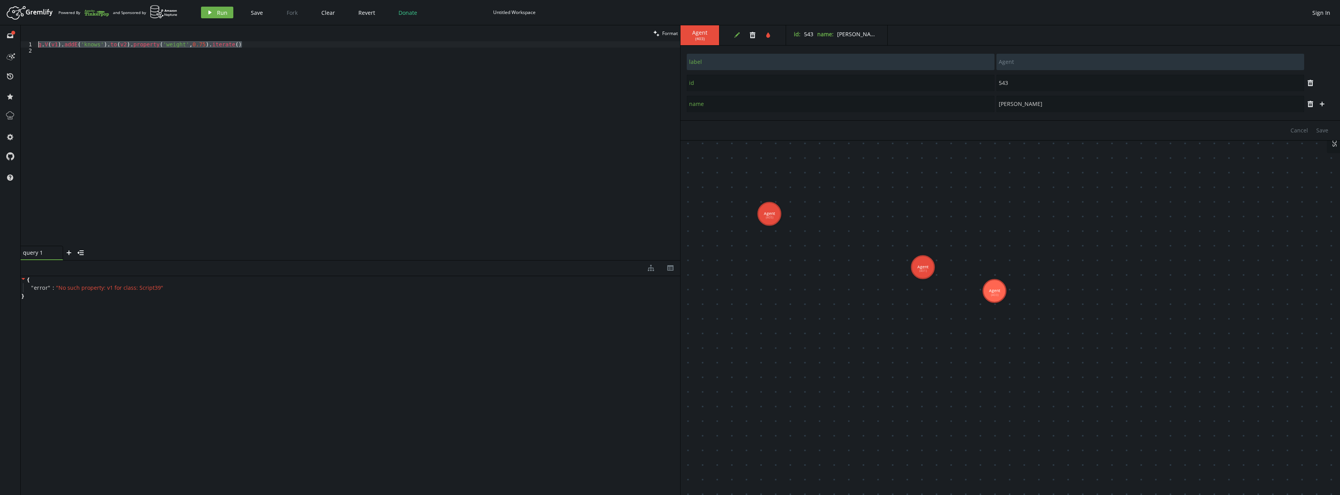
paste textarea ").properties('name').count()"
type textarea "g.V(v).properties('name').count()"
click at [215, 11] on button "play Run" at bounding box center [217, 13] width 32 height 12
